Goal: Find contact information: Find contact information

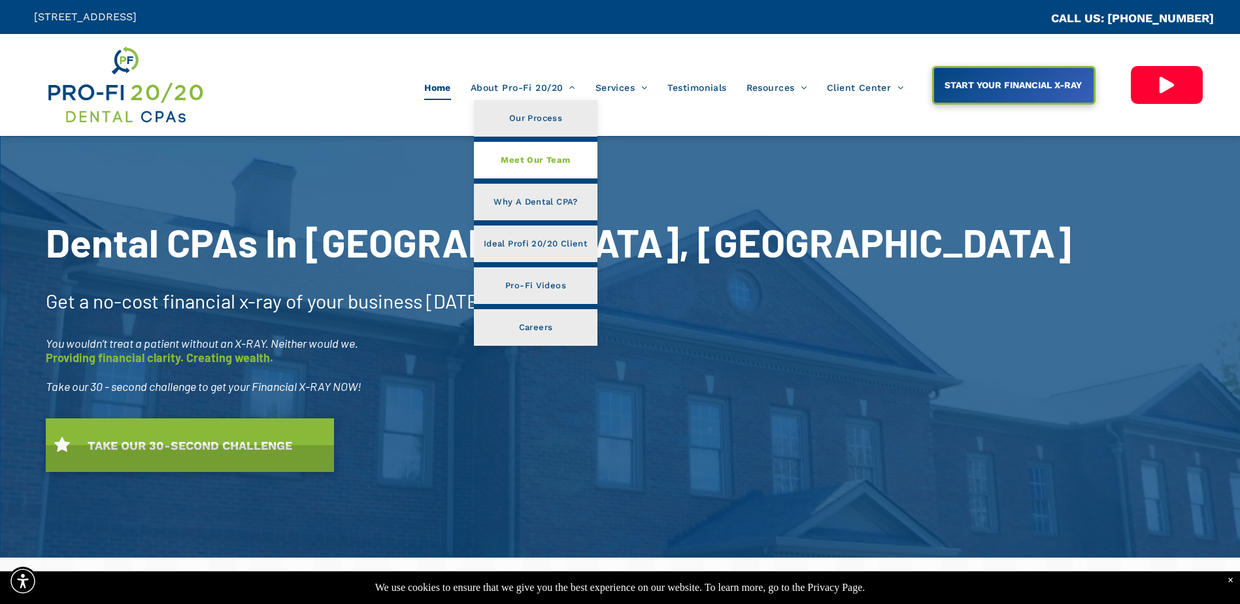
click at [527, 158] on span "Meet Our Team" at bounding box center [535, 160] width 69 height 17
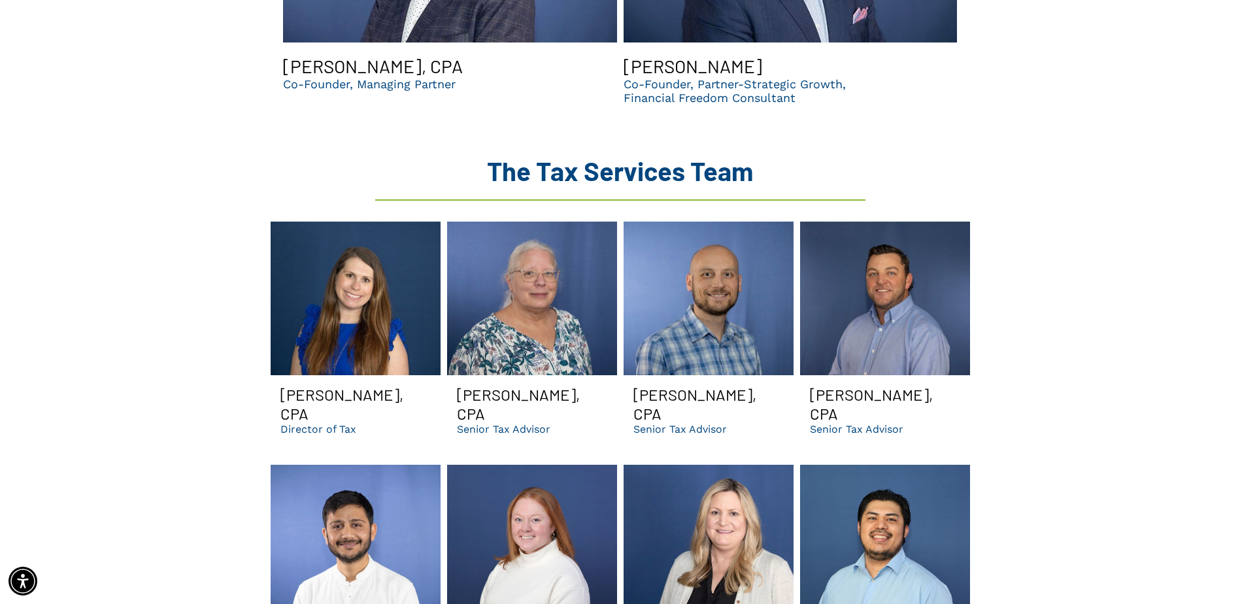
scroll to position [1503, 0]
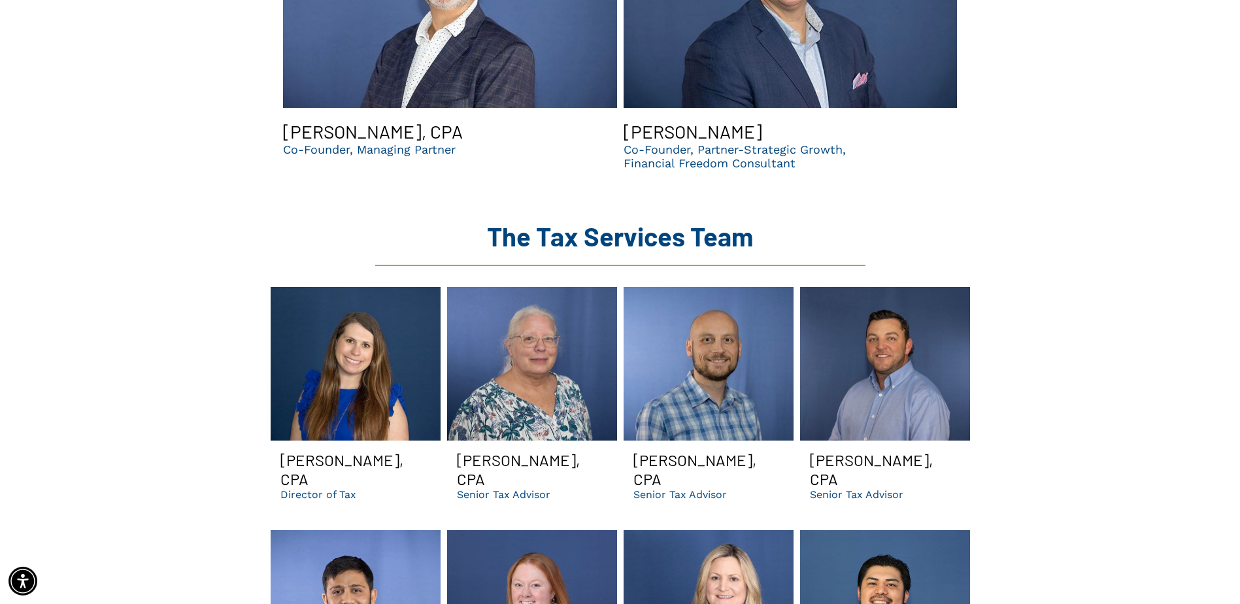
click at [862, 488] on p "Senior Tax Advisor" at bounding box center [856, 494] width 93 height 12
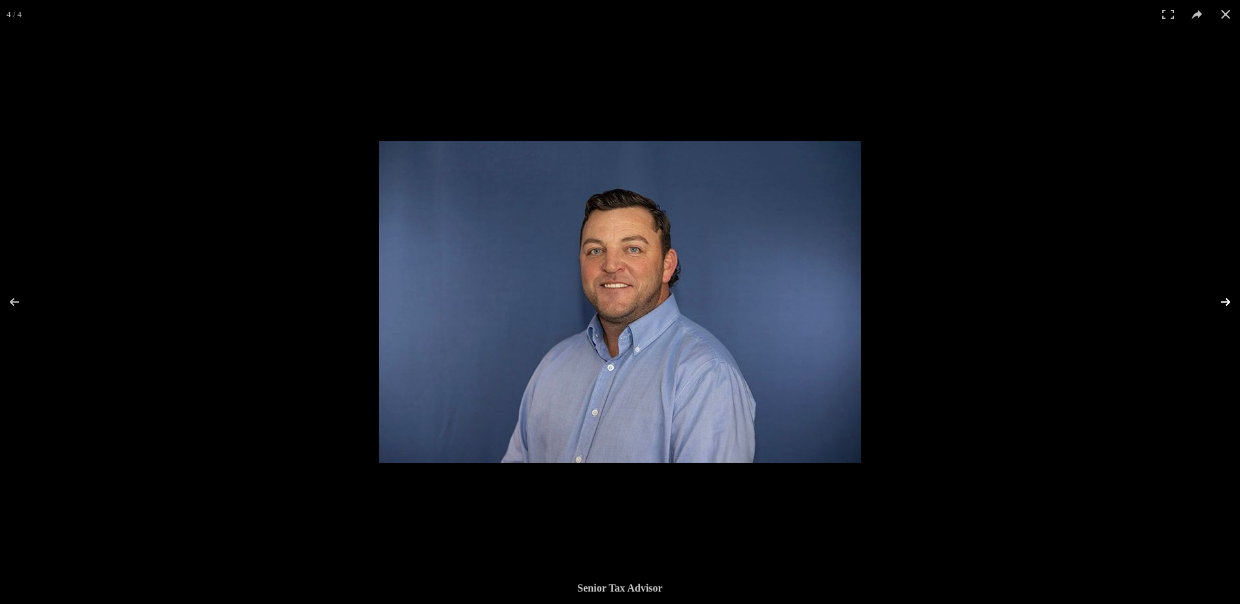
click at [1223, 302] on button at bounding box center [1217, 301] width 46 height 65
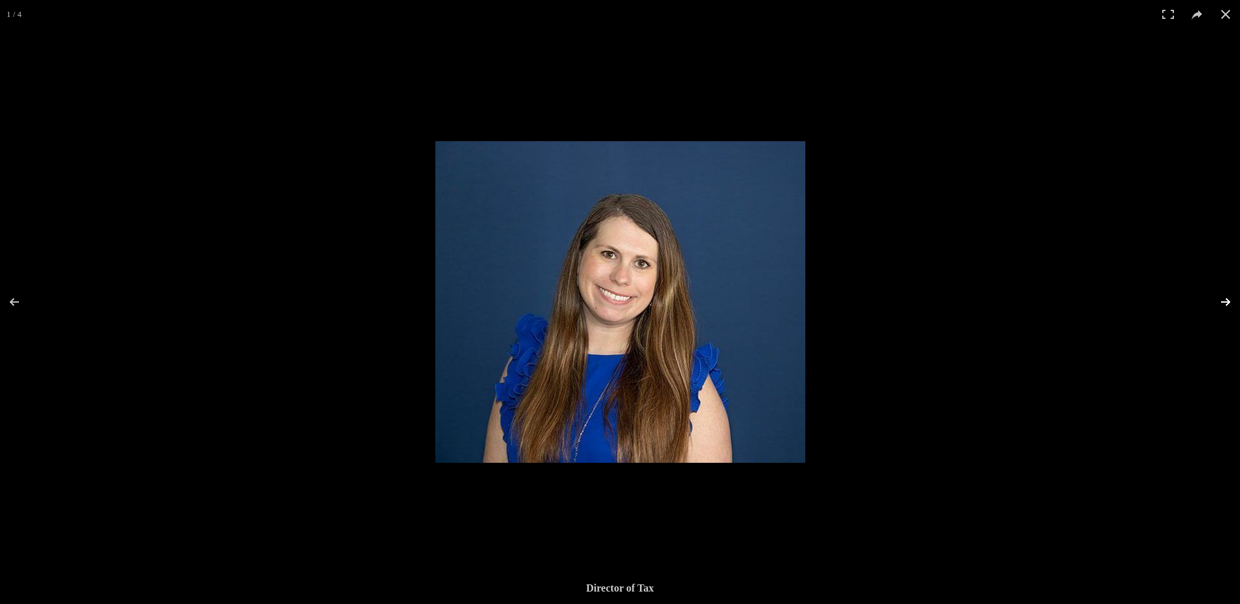
click at [1225, 302] on button at bounding box center [1217, 301] width 46 height 65
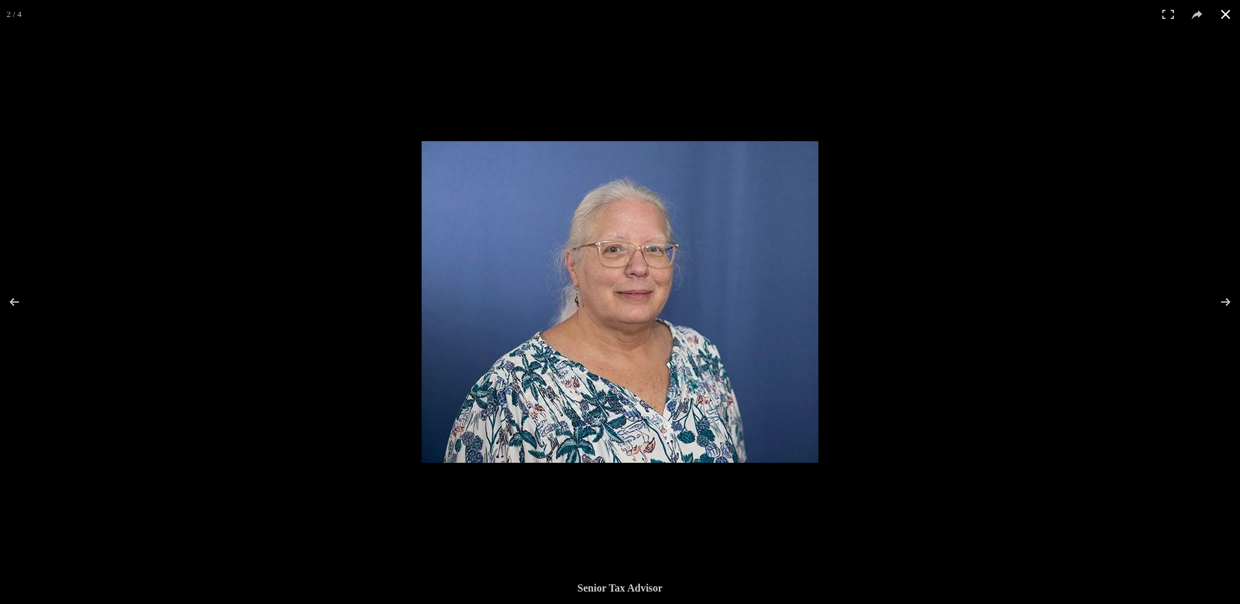
click at [1227, 12] on button at bounding box center [1225, 14] width 29 height 29
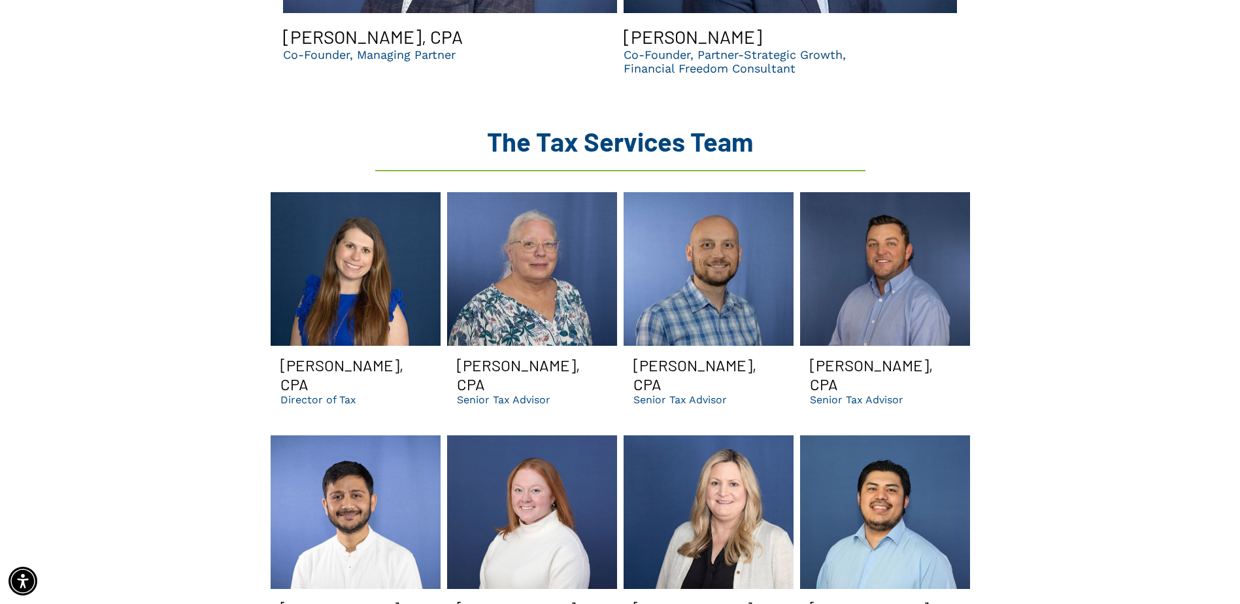
scroll to position [1765, 0]
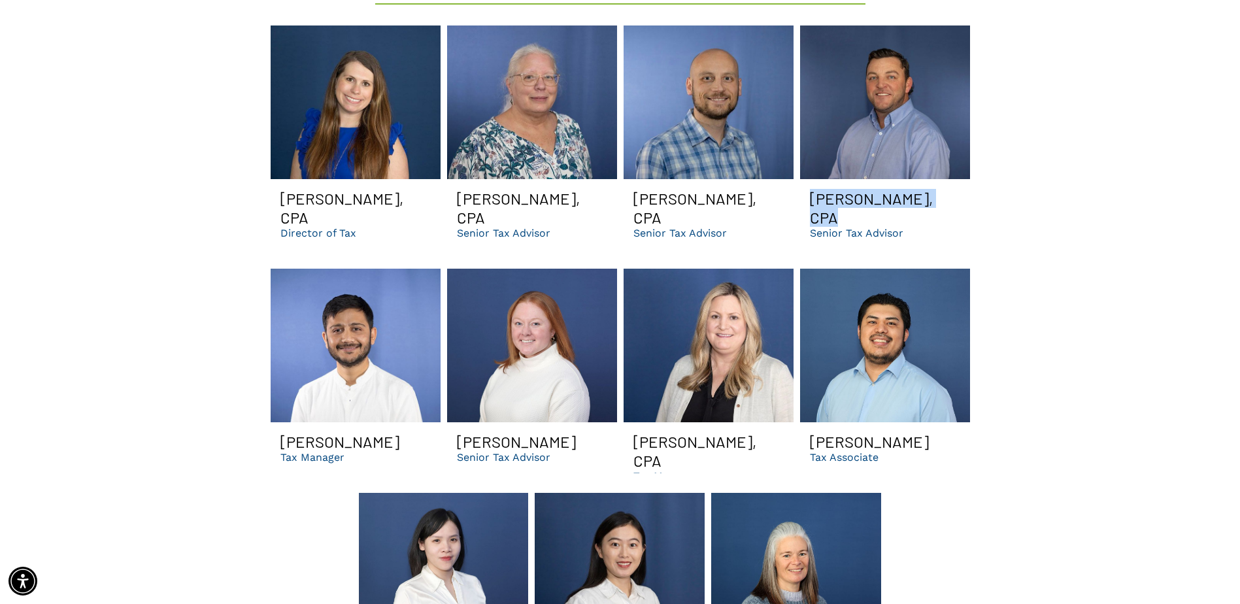
drag, startPoint x: 948, startPoint y: 171, endPoint x: 806, endPoint y: 175, distance: 141.9
click at [806, 179] on span "Scott Johnson, CPA Senior Tax Advisor Button" at bounding box center [885, 214] width 170 height 70
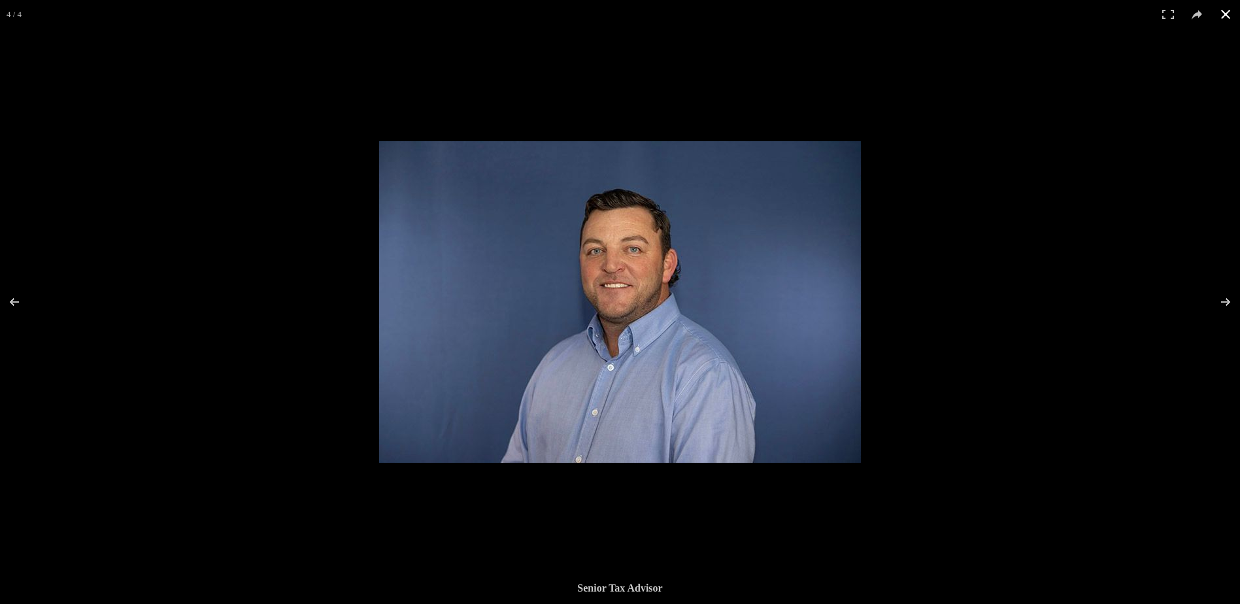
click at [1221, 12] on button at bounding box center [1225, 14] width 29 height 29
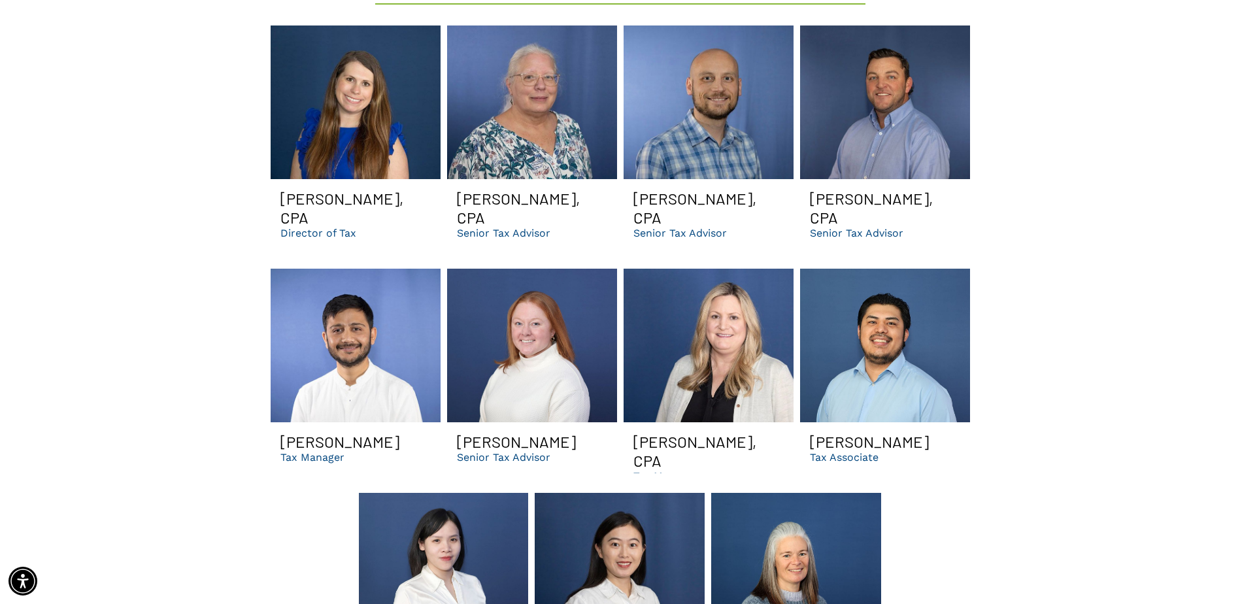
click at [321, 189] on h3 "Michelle Lafrinere, CPA" at bounding box center [355, 208] width 150 height 38
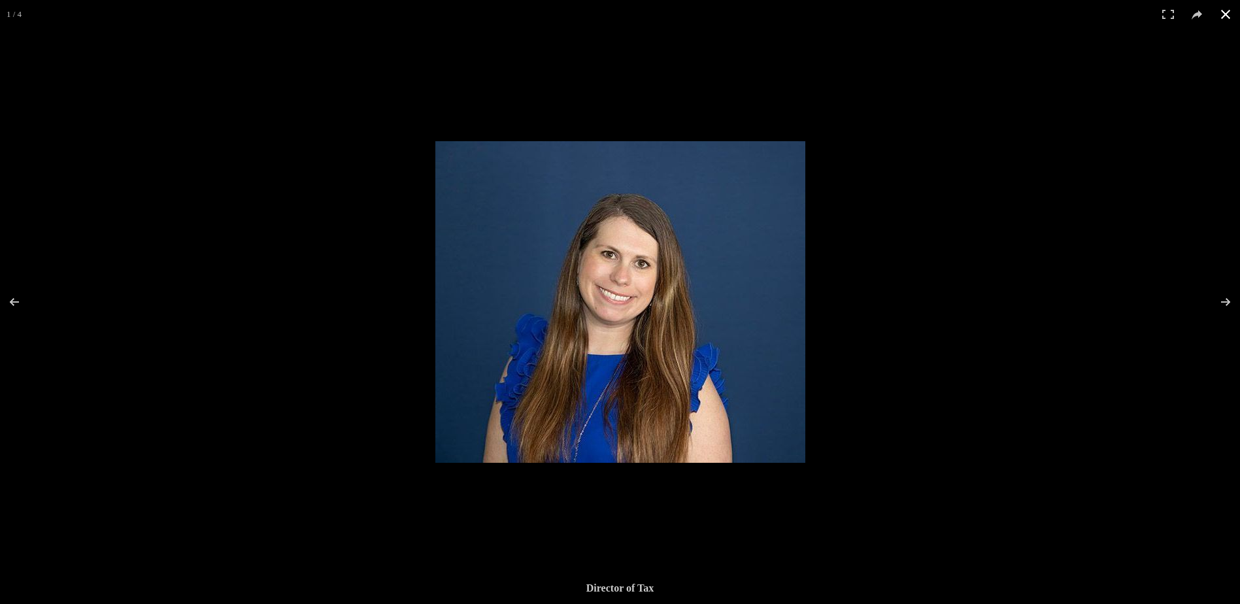
click at [1225, 8] on button at bounding box center [1225, 14] width 29 height 29
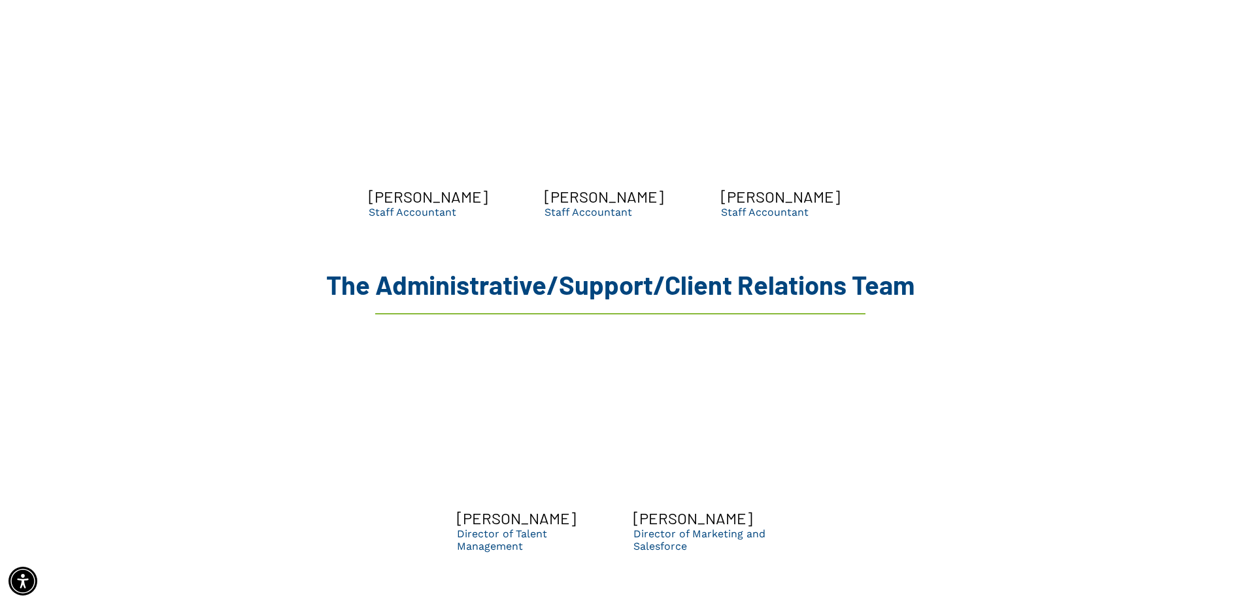
scroll to position [3398, 0]
